Goal: Information Seeking & Learning: Learn about a topic

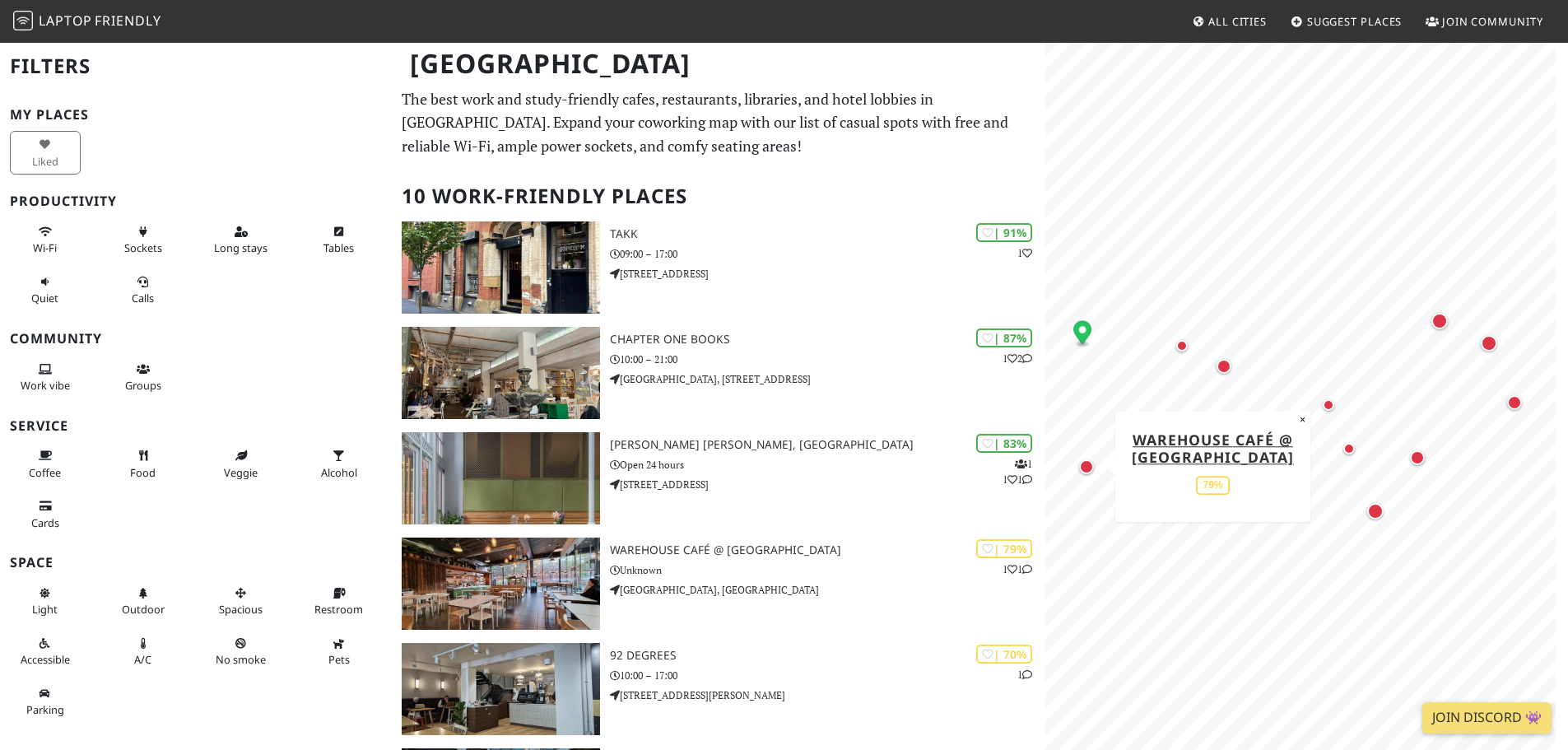
click at [1083, 471] on div "Map marker" at bounding box center [1086, 467] width 15 height 15
click at [1189, 349] on div "Map marker" at bounding box center [1182, 345] width 19 height 19
click at [1355, 455] on div "Map marker" at bounding box center [1349, 448] width 19 height 19
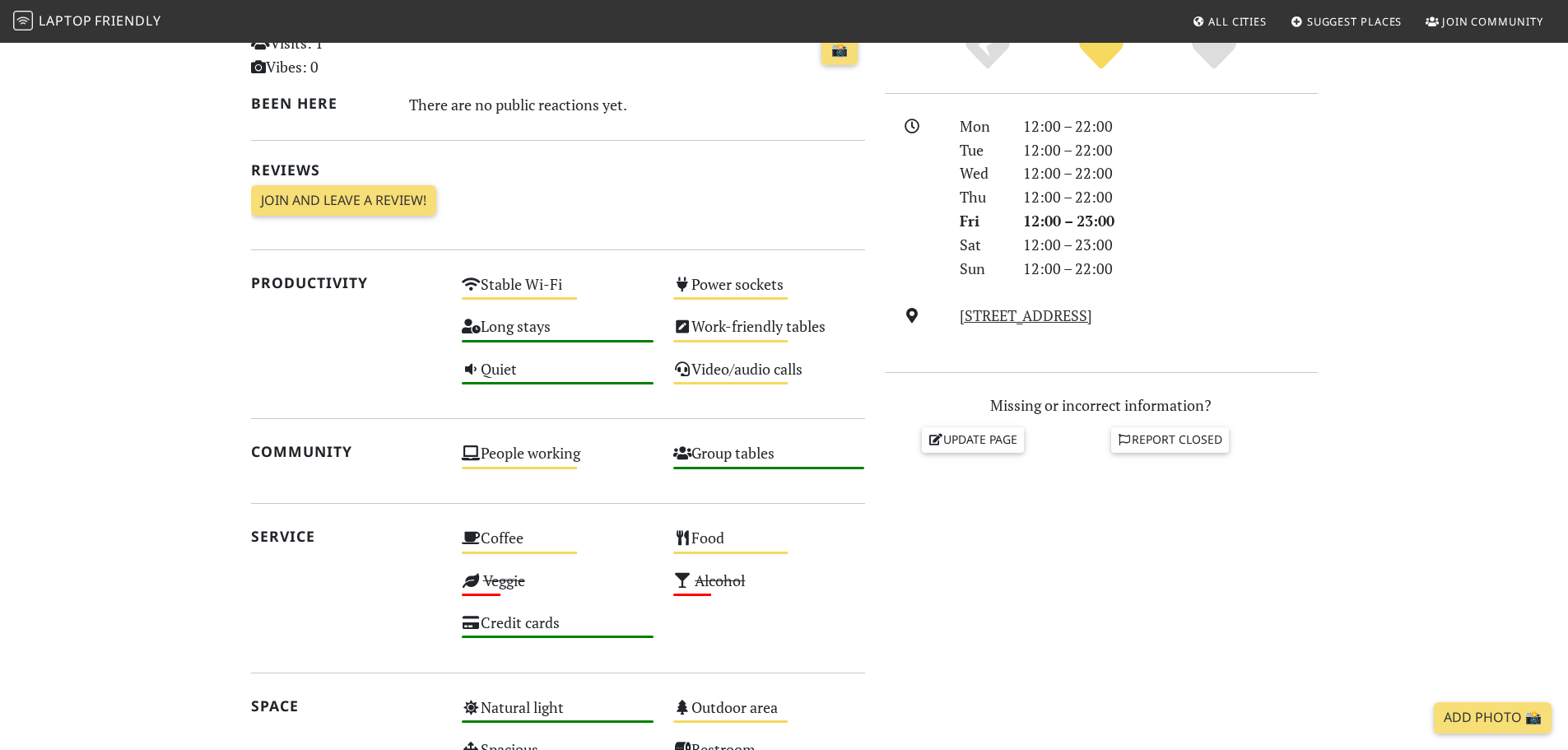
scroll to position [411, 0]
